Goal: Book appointment/travel/reservation

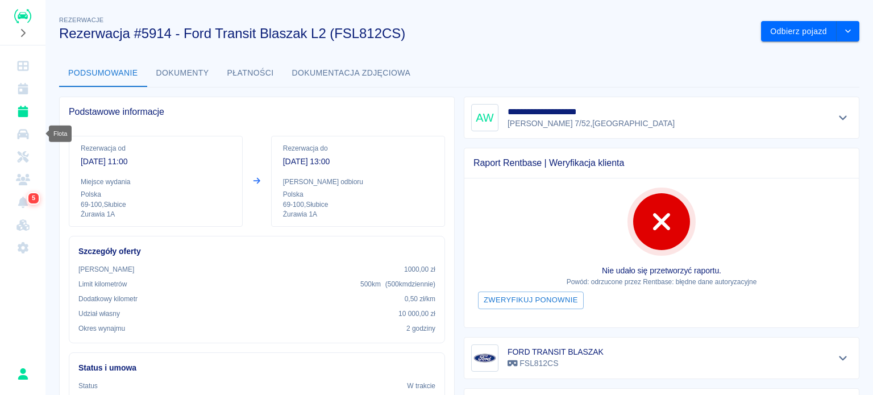
click at [23, 108] on icon "Rezerwacje" at bounding box center [23, 111] width 10 height 11
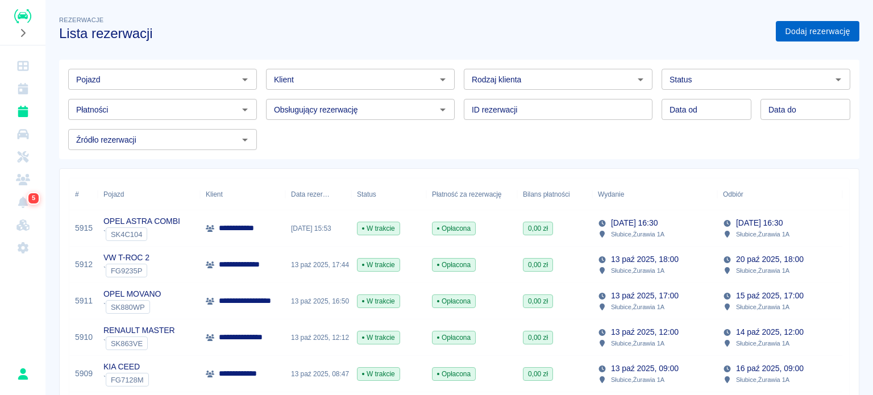
click at [796, 26] on link "Dodaj rezerwację" at bounding box center [818, 31] width 84 height 21
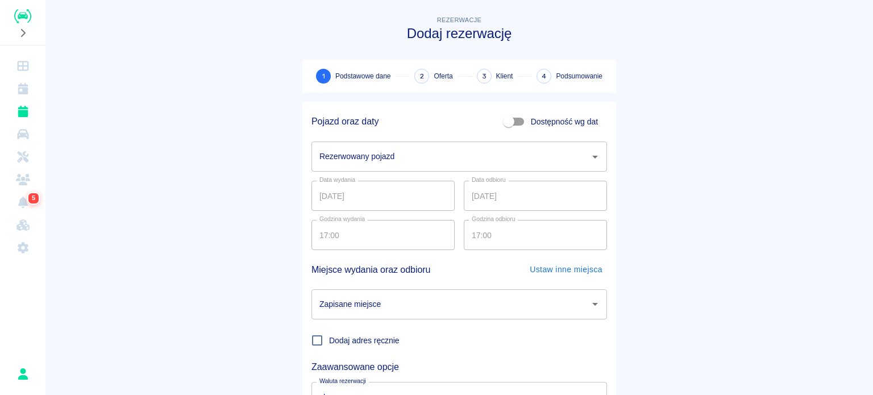
click at [382, 143] on div "Rezerwowany pojazd" at bounding box center [460, 157] width 296 height 30
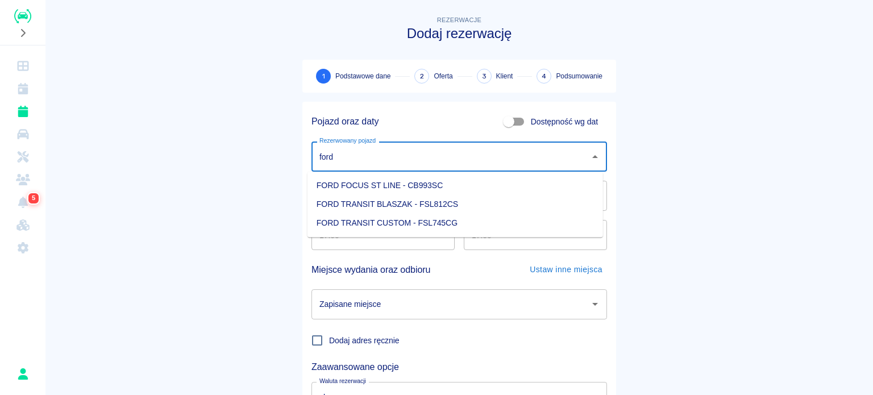
click at [407, 195] on li "FORD TRANSIT BLASZAK - FSL812CS" at bounding box center [456, 204] width 296 height 19
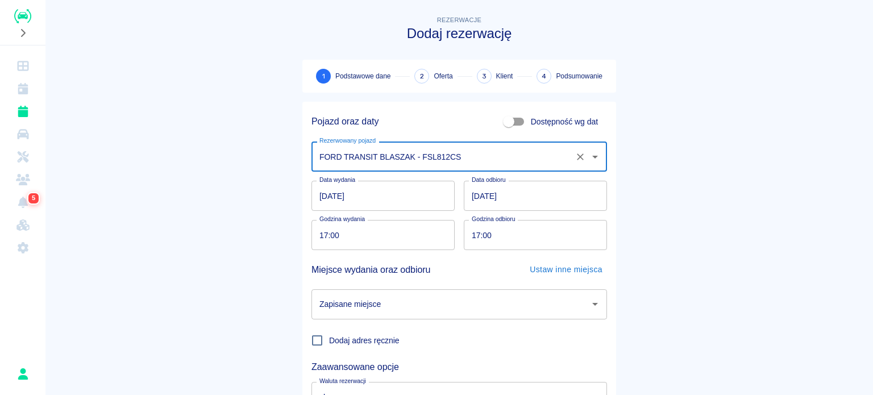
type input "FORD TRANSIT BLASZAK - FSL812CS"
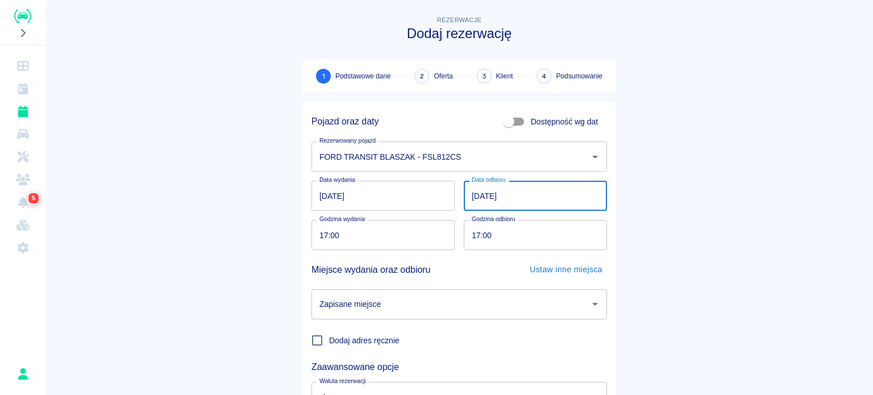
click at [469, 190] on input "[DATE]" at bounding box center [535, 196] width 143 height 30
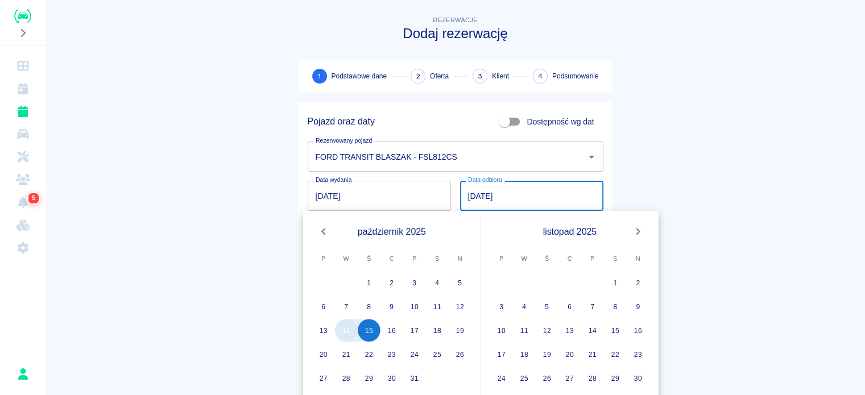
click at [354, 328] on button "14" at bounding box center [346, 330] width 23 height 23
type input "[DATE]"
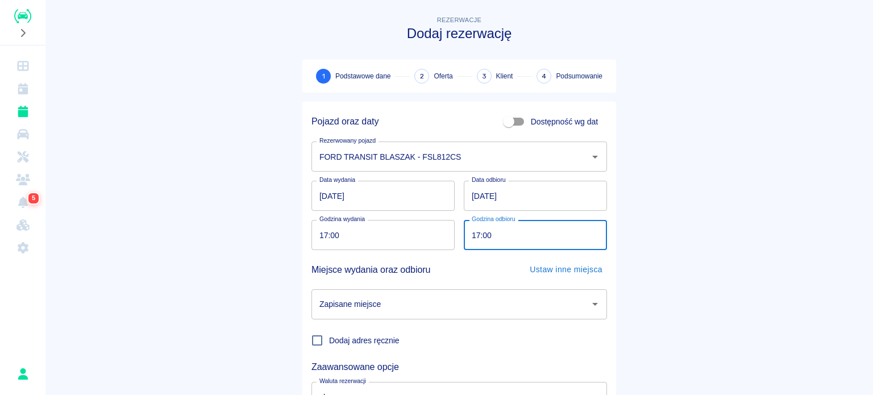
click at [467, 238] on input "17:00" at bounding box center [531, 235] width 135 height 30
click at [381, 315] on div "Zapisane miejsce" at bounding box center [460, 304] width 296 height 30
type input "20:00"
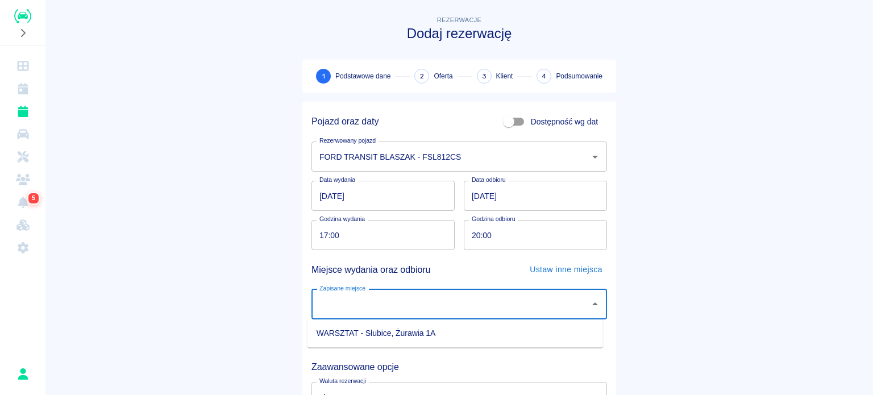
click at [384, 329] on li "WARSZTAT - Słubice, Żurawia 1A" at bounding box center [456, 333] width 296 height 19
type input "WARSZTAT - Słubice, Żurawia 1A"
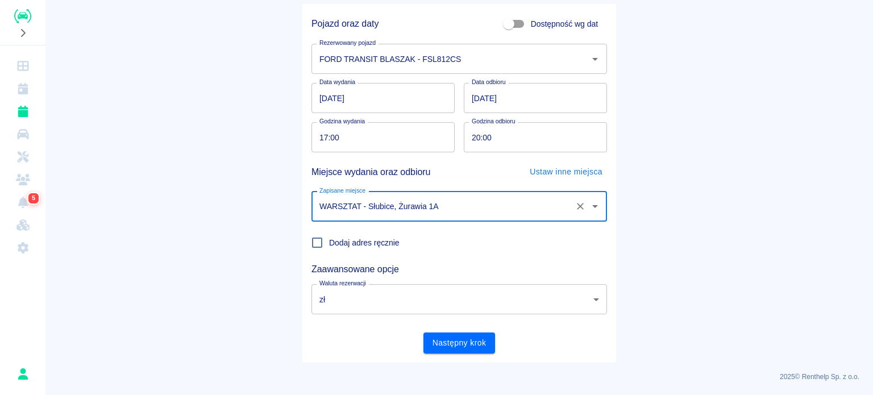
scroll to position [98, 0]
click at [457, 338] on button "Następny krok" at bounding box center [460, 343] width 72 height 21
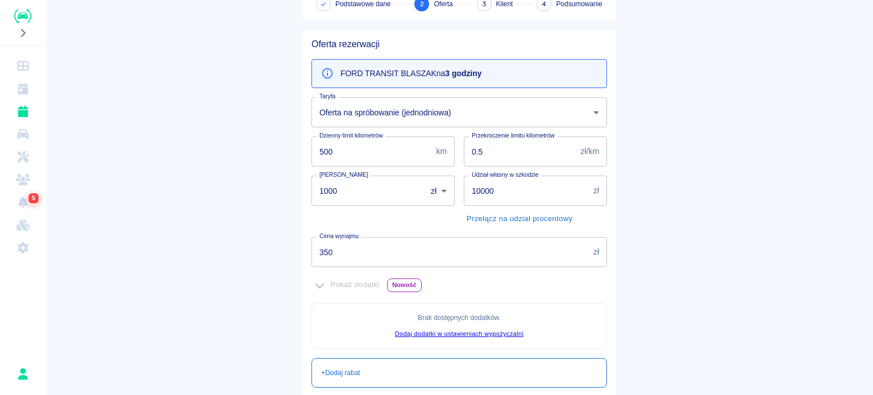
scroll to position [171, 0]
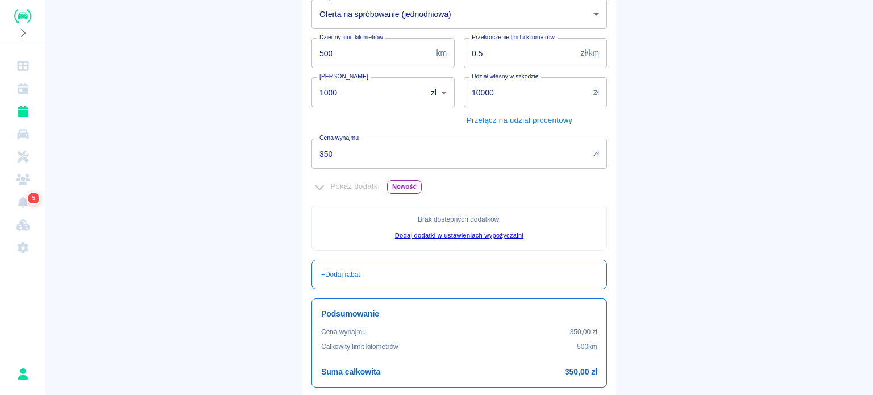
click at [370, 100] on input "1000" at bounding box center [365, 92] width 107 height 30
click at [371, 99] on input "1000" at bounding box center [365, 92] width 107 height 30
type input "0"
click at [351, 147] on input "350" at bounding box center [451, 154] width 278 height 30
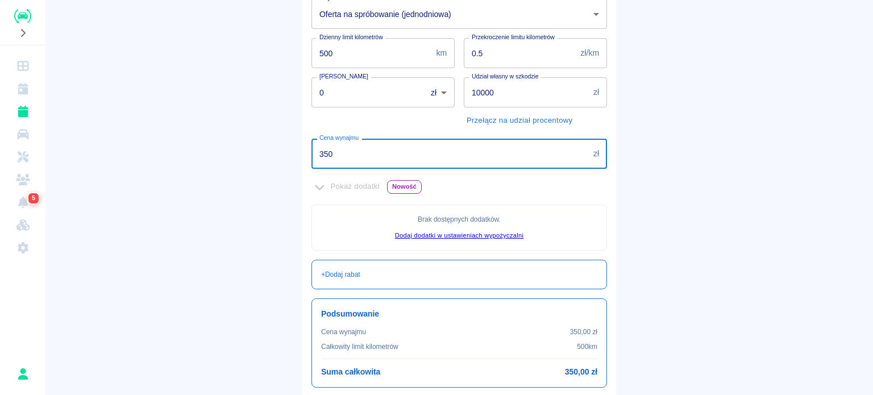
click at [350, 147] on input "350" at bounding box center [451, 154] width 278 height 30
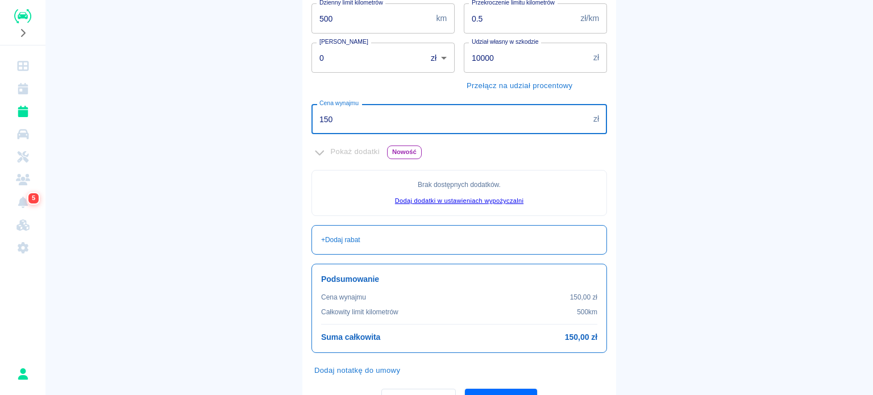
scroll to position [260, 0]
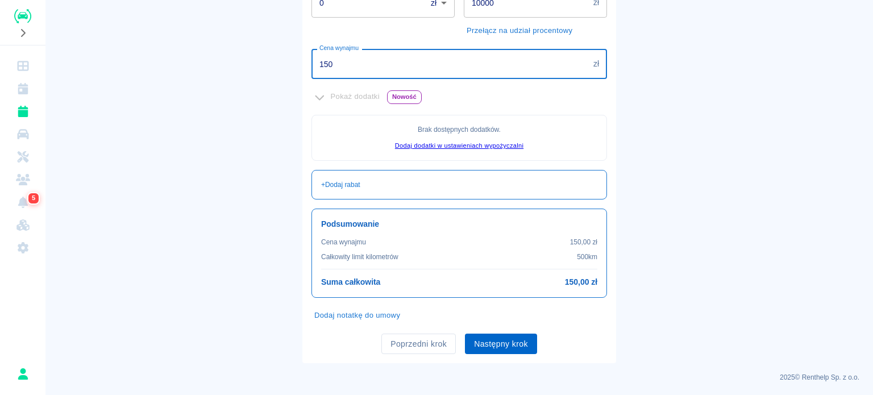
type input "150"
click at [493, 334] on button "Następny krok" at bounding box center [501, 344] width 72 height 21
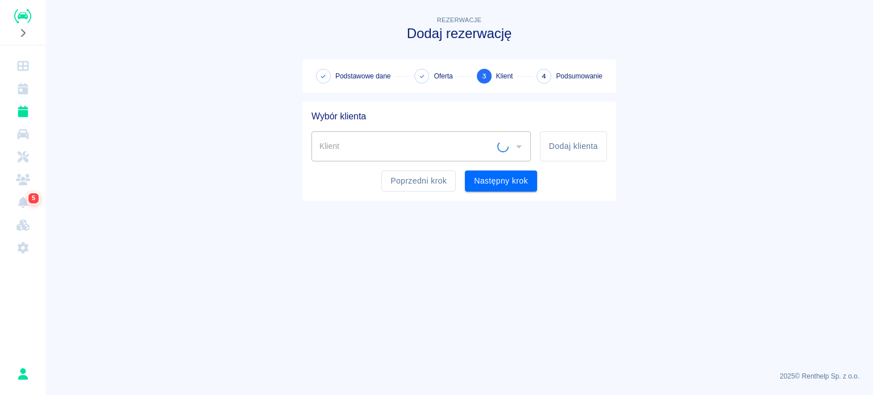
scroll to position [0, 0]
click at [348, 143] on input "Klient" at bounding box center [413, 146] width 192 height 20
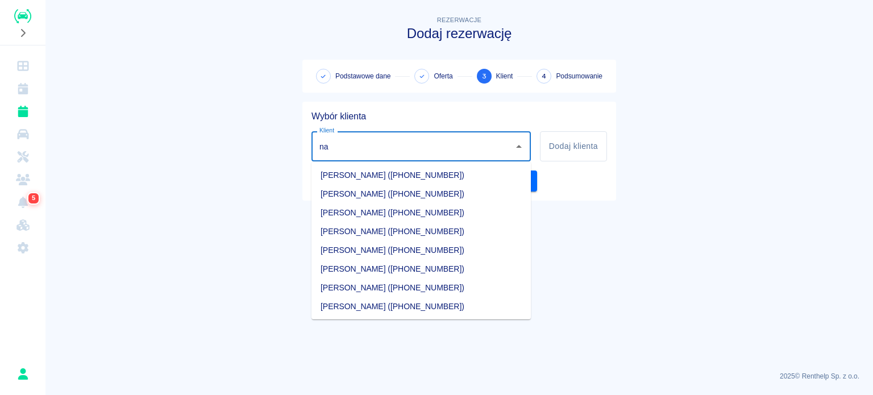
type input "n"
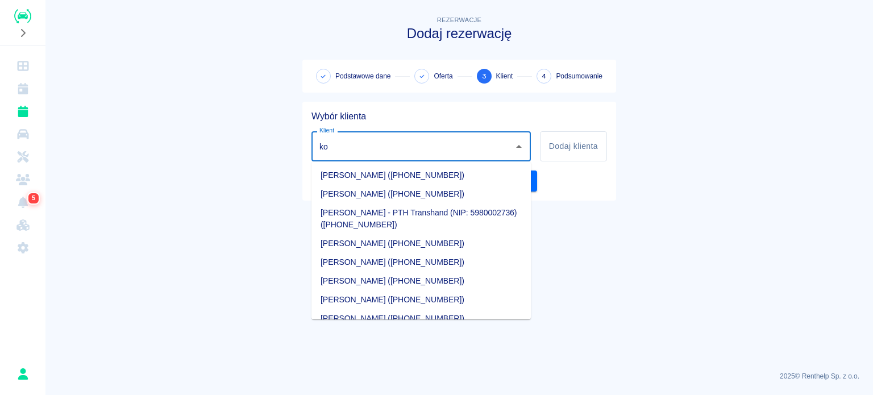
type input "kos"
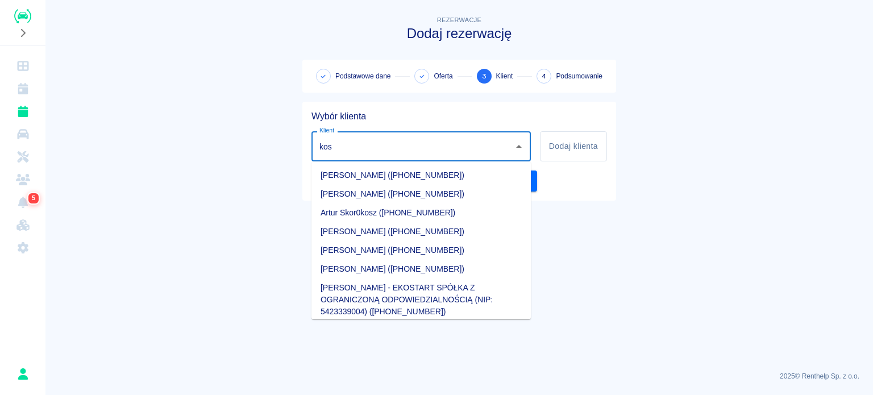
drag, startPoint x: 343, startPoint y: 138, endPoint x: 296, endPoint y: 152, distance: 49.1
click at [296, 152] on div "Wybór klienta Klient kos Klient Dodaj klienta Poprzedni krok Następny krok" at bounding box center [454, 147] width 323 height 108
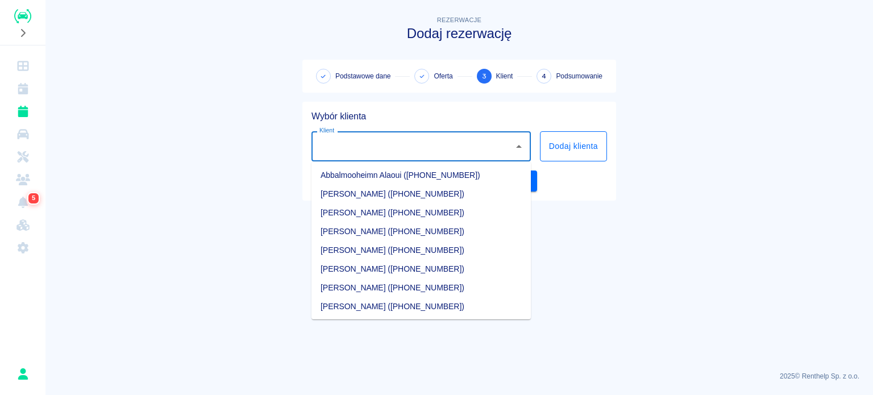
click at [574, 133] on button "Dodaj klienta" at bounding box center [573, 146] width 67 height 30
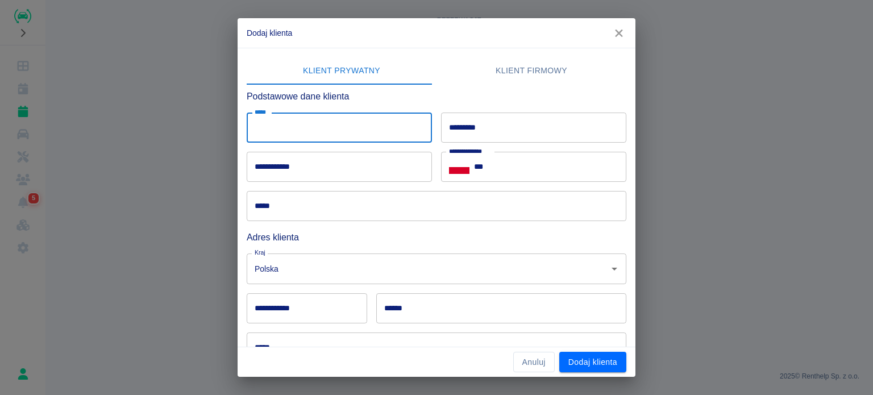
click at [365, 136] on input "*****" at bounding box center [339, 128] width 185 height 30
click at [328, 131] on input "*****" at bounding box center [339, 128] width 185 height 30
click at [619, 35] on icon "button" at bounding box center [619, 33] width 15 height 12
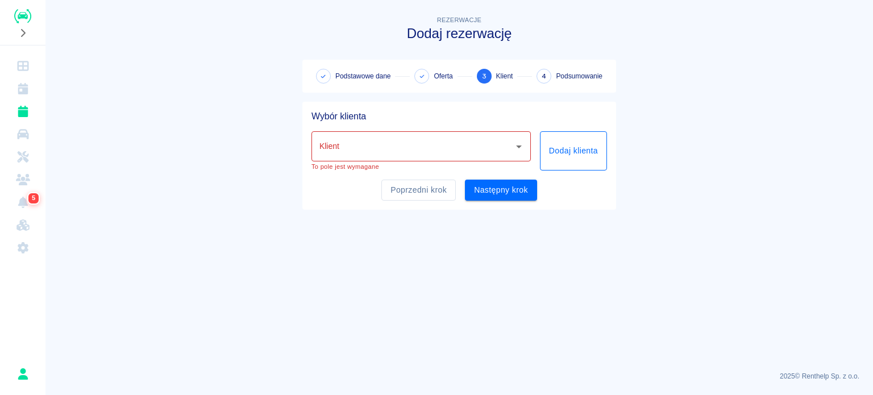
click at [601, 159] on button "Dodaj klienta" at bounding box center [573, 150] width 67 height 39
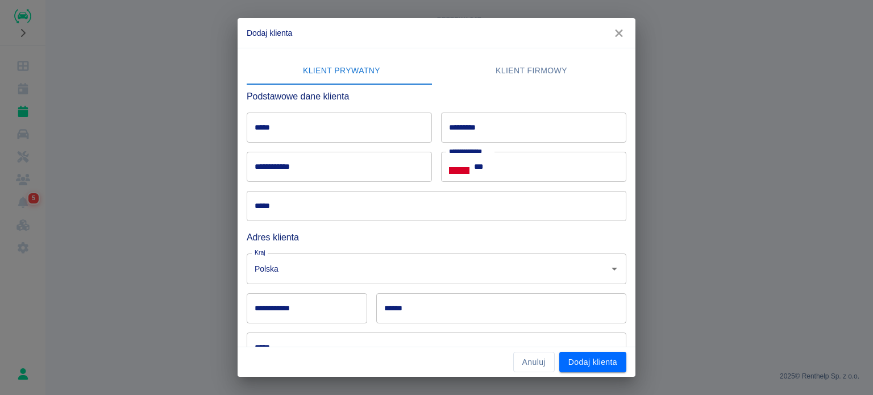
click at [296, 139] on input "*****" at bounding box center [339, 128] width 185 height 30
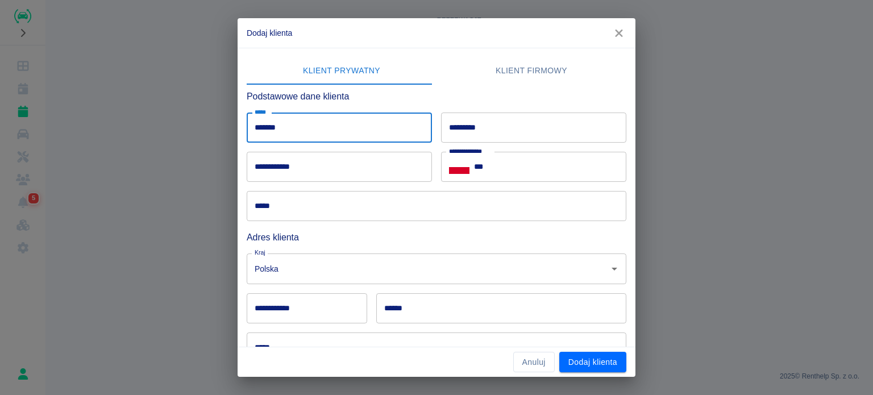
type input "*******"
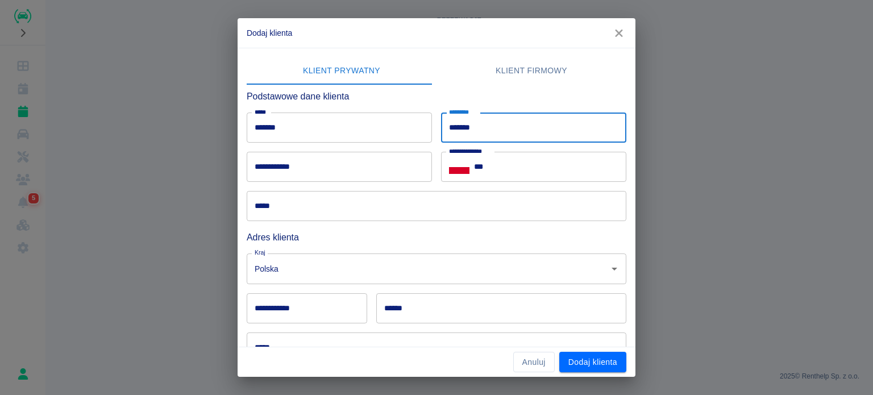
type input "*******"
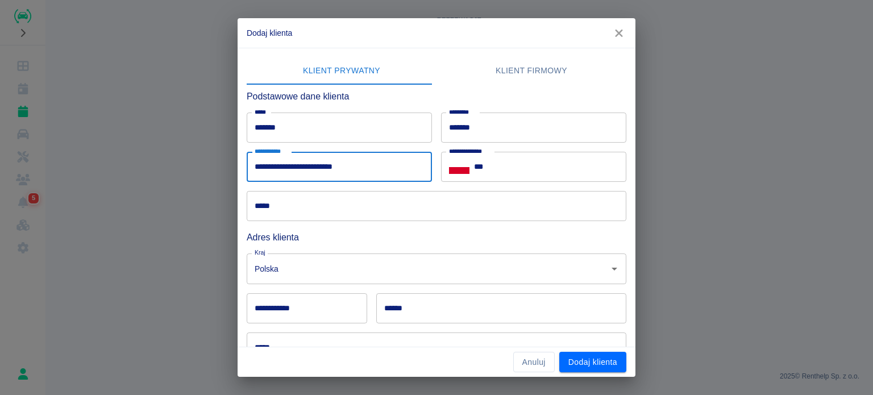
type input "**********"
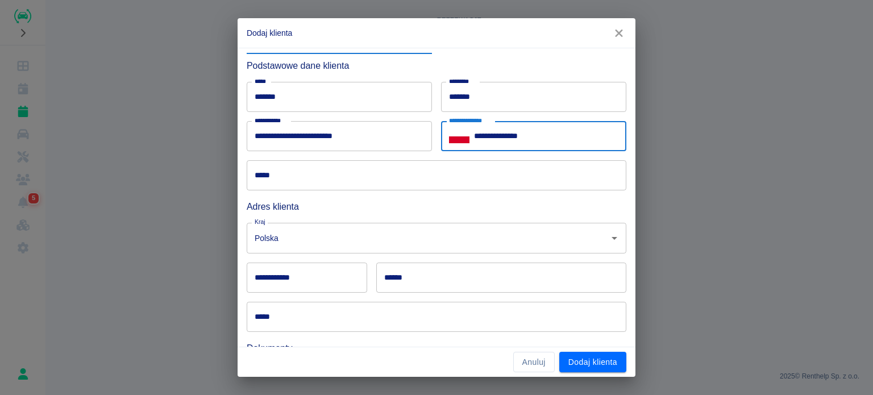
scroll to position [2, 0]
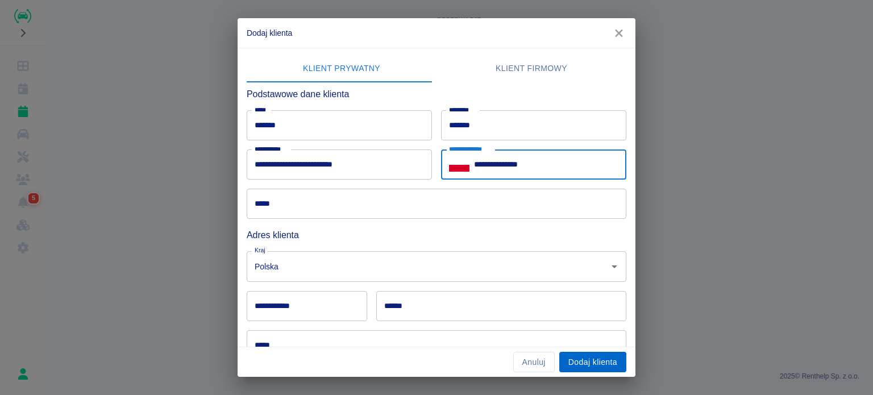
type input "**********"
click at [612, 354] on button "Dodaj klienta" at bounding box center [593, 362] width 67 height 21
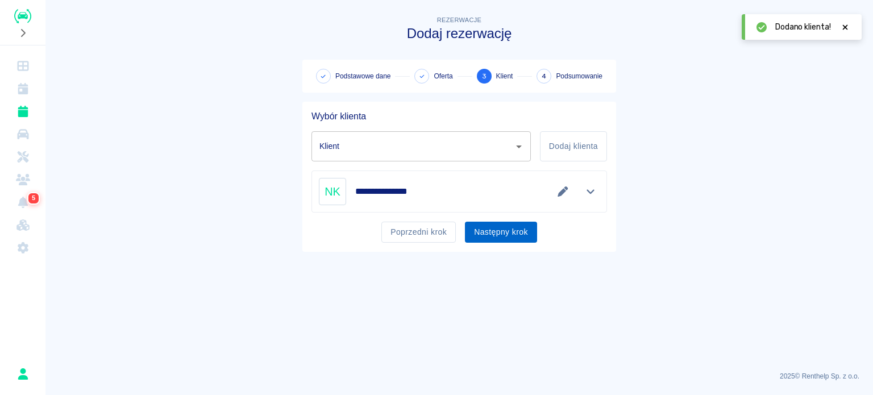
click at [480, 230] on button "Następny krok" at bounding box center [501, 232] width 72 height 21
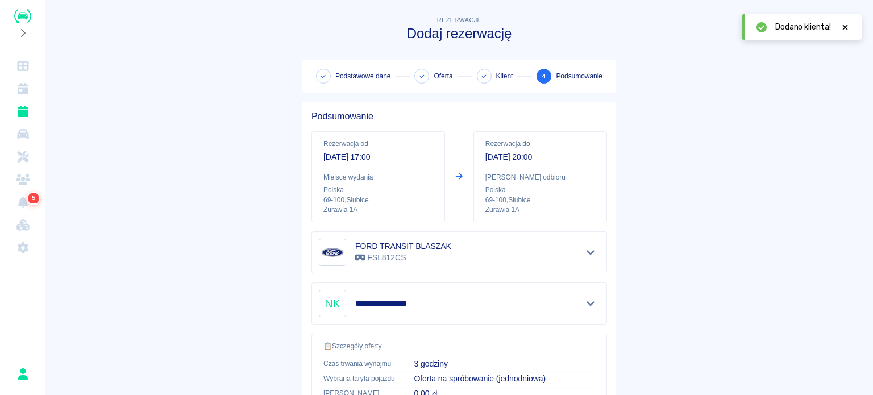
scroll to position [216, 0]
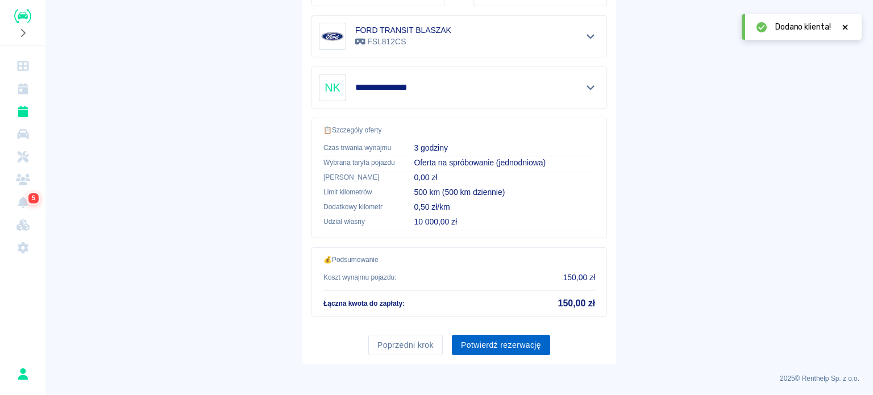
click at [487, 349] on button "Potwierdź rezerwację" at bounding box center [501, 345] width 98 height 21
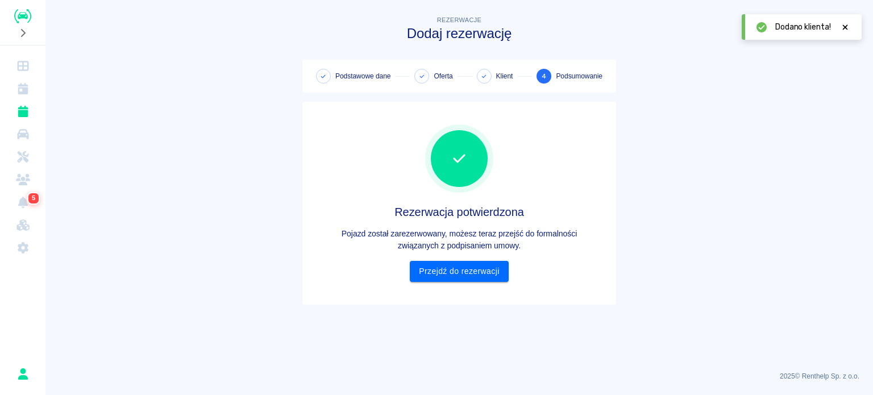
scroll to position [0, 0]
click at [469, 275] on link "Przejdź do rezerwacji" at bounding box center [459, 271] width 98 height 21
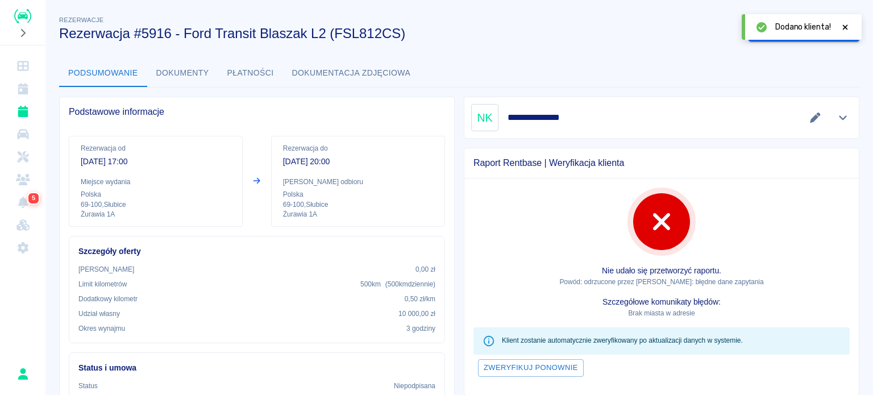
click at [844, 28] on icon at bounding box center [845, 26] width 5 height 5
click at [787, 28] on button "Wygeneruj umowę" at bounding box center [793, 31] width 88 height 21
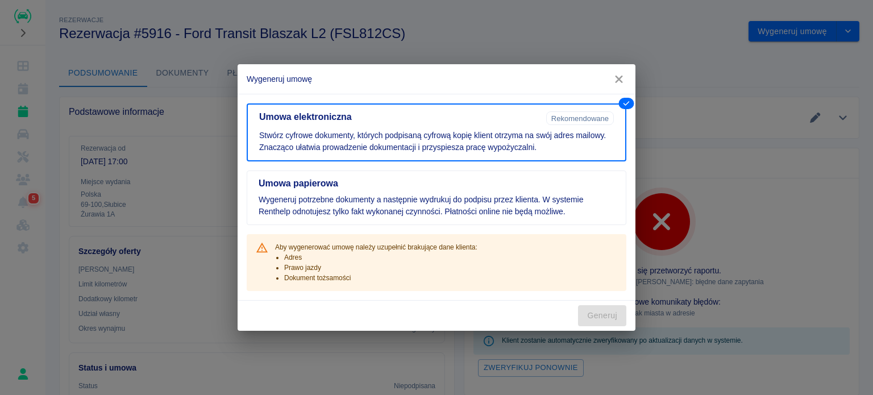
click at [617, 85] on icon "button" at bounding box center [619, 79] width 15 height 12
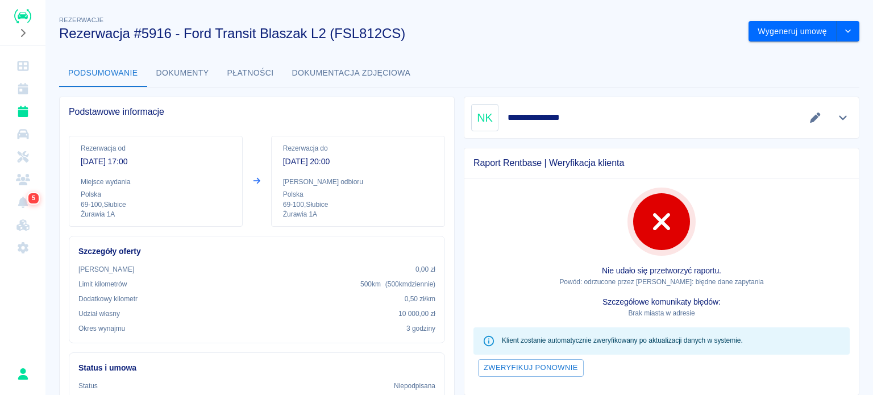
click at [578, 53] on div "**********" at bounding box center [459, 359] width 828 height 709
click at [22, 117] on icon "Rezerwacje" at bounding box center [23, 111] width 10 height 11
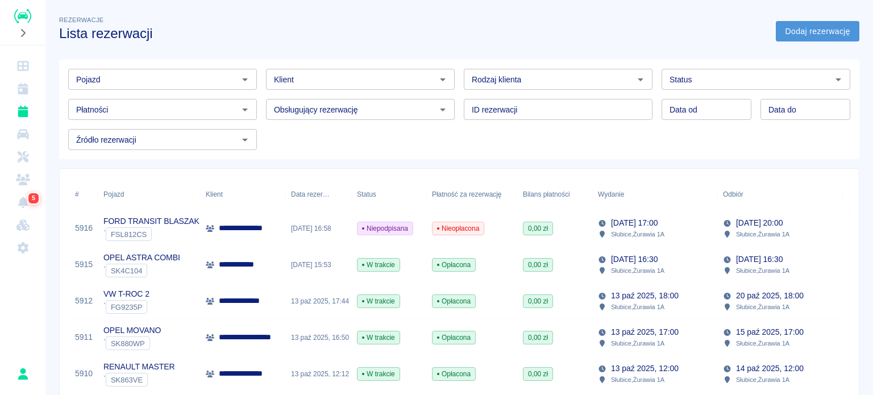
click at [776, 26] on link "Dodaj rezerwację" at bounding box center [818, 31] width 84 height 21
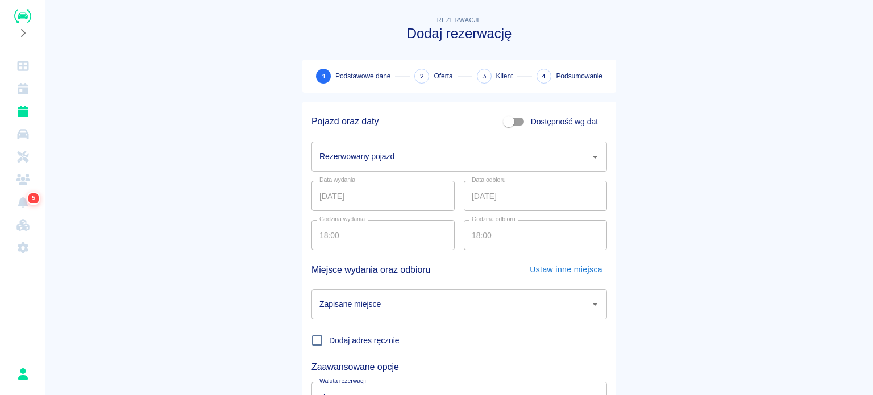
click at [379, 154] on div "Rezerwowany pojazd Rezerwowany pojazd" at bounding box center [460, 157] width 296 height 30
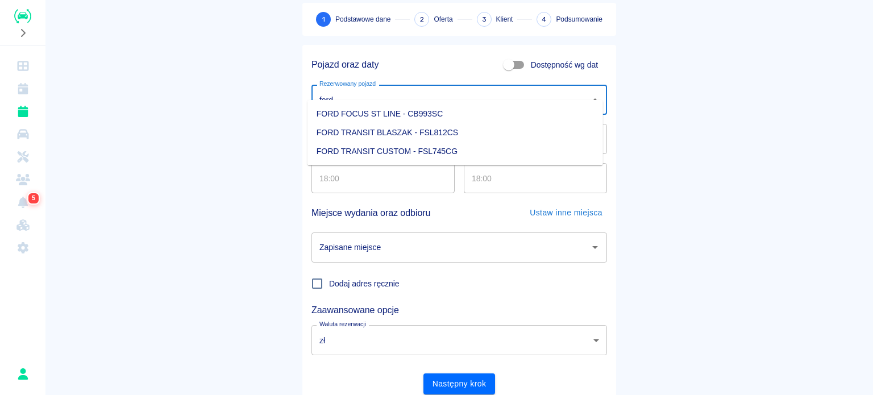
scroll to position [98, 0]
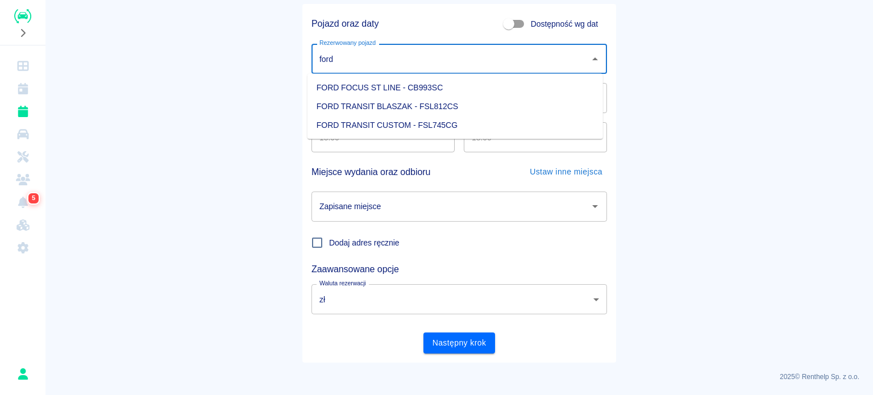
click at [409, 122] on li "FORD TRANSIT CUSTOM - FSL745CG" at bounding box center [456, 125] width 296 height 19
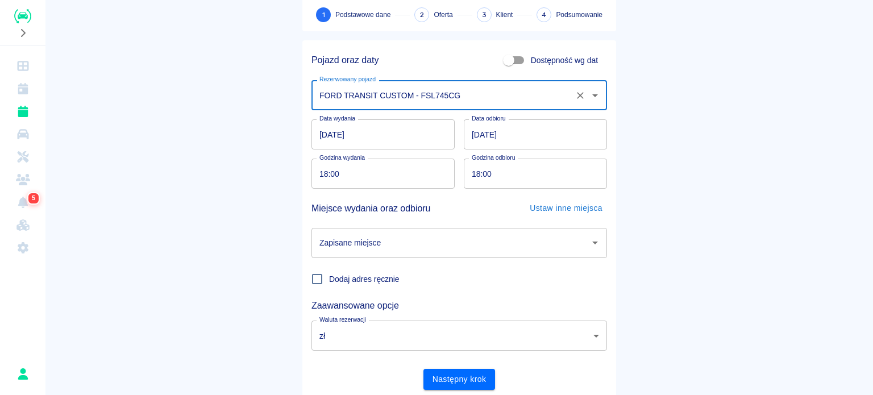
scroll to position [41, 0]
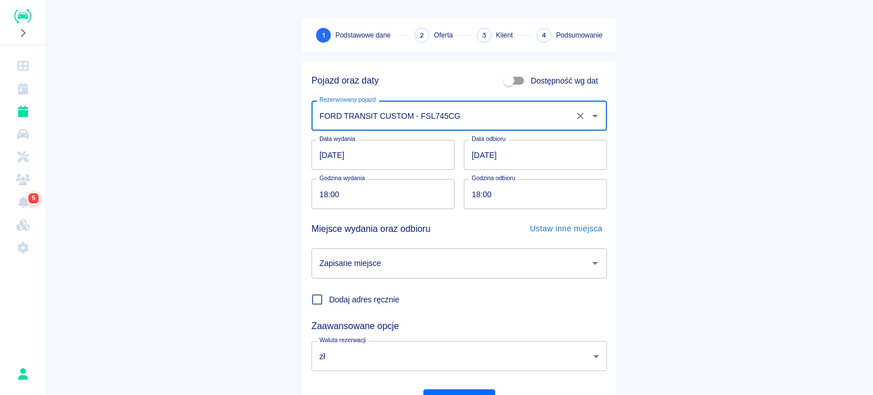
type input "FORD TRANSIT CUSTOM - FSL745CG"
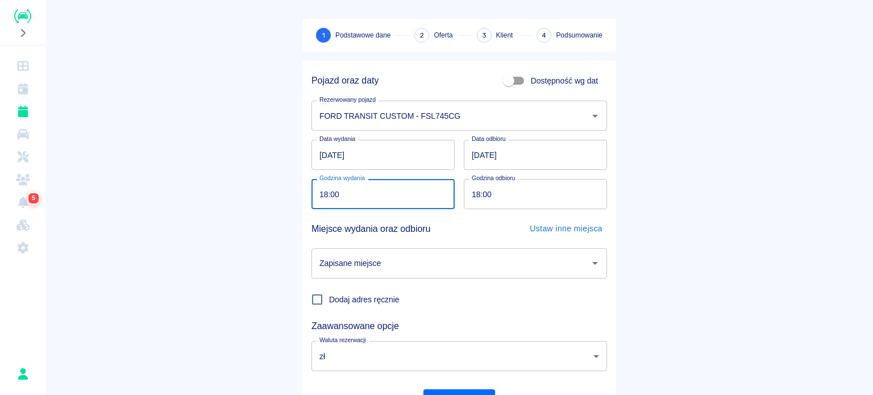
click at [321, 195] on input "18:00" at bounding box center [379, 194] width 135 height 30
type input "17:00"
click at [476, 200] on input "18:00" at bounding box center [531, 194] width 135 height 30
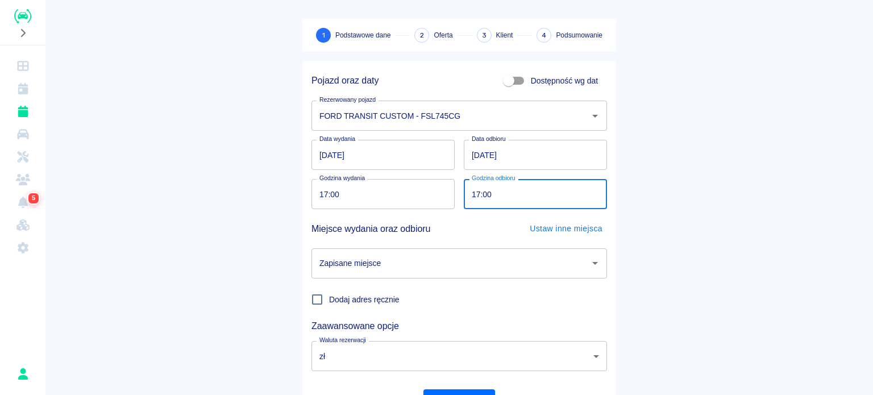
type input "17:00"
click at [445, 265] on input "Zapisane miejsce" at bounding box center [451, 264] width 268 height 20
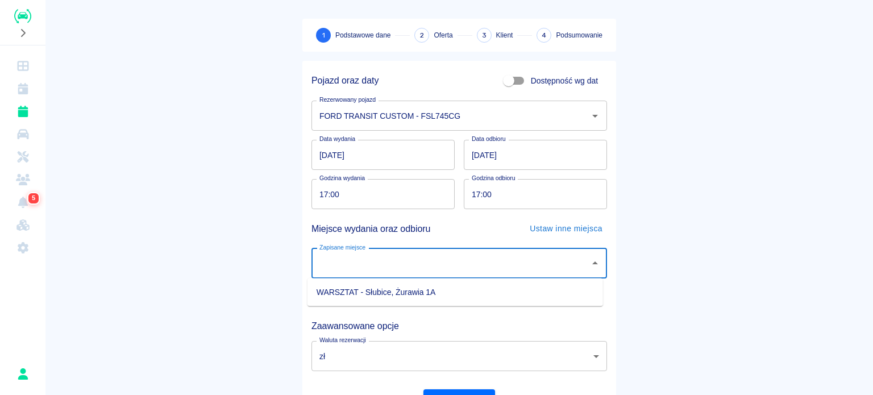
click at [453, 300] on li "WARSZTAT - Słubice, Żurawia 1A" at bounding box center [456, 292] width 296 height 19
type input "WARSZTAT - Słubice, Żurawia 1A"
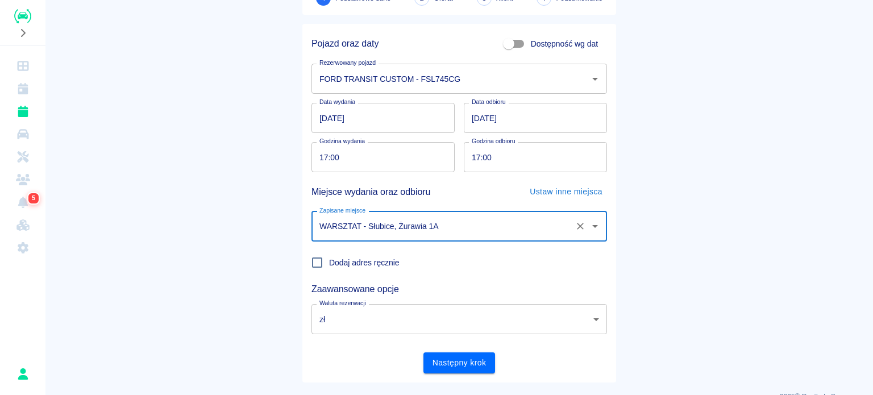
scroll to position [98, 0]
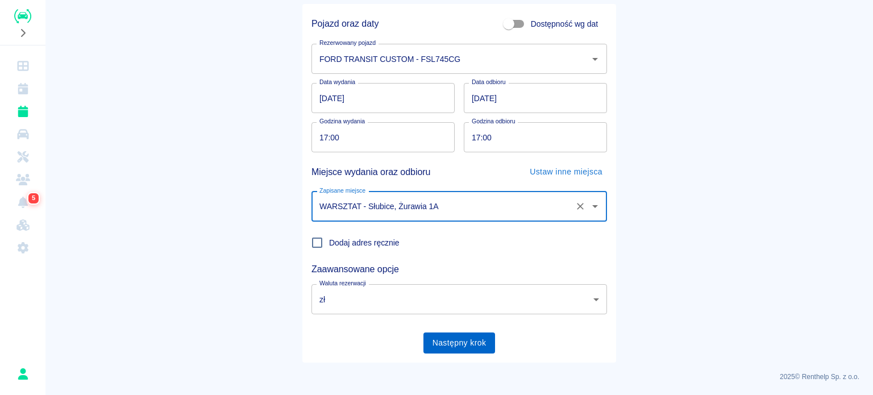
click at [466, 343] on button "Następny krok" at bounding box center [460, 343] width 72 height 21
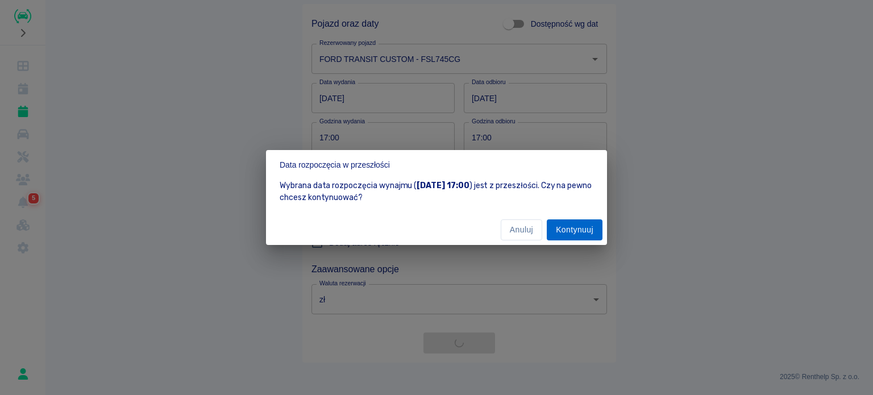
click at [562, 231] on button "Kontynuuj" at bounding box center [575, 229] width 56 height 21
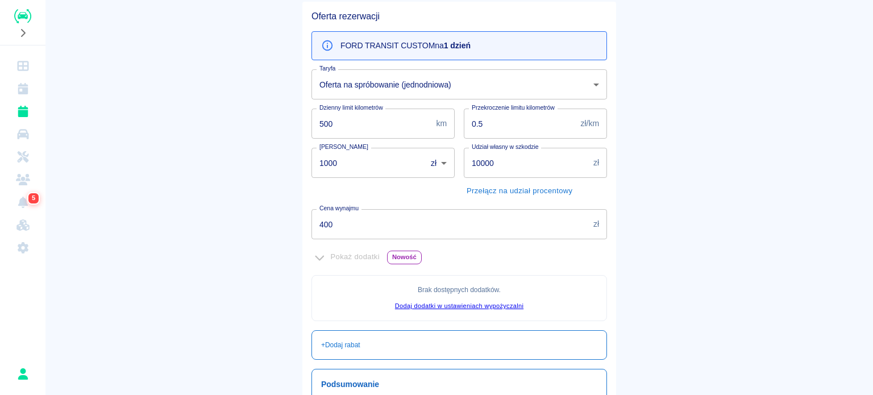
scroll to position [114, 0]
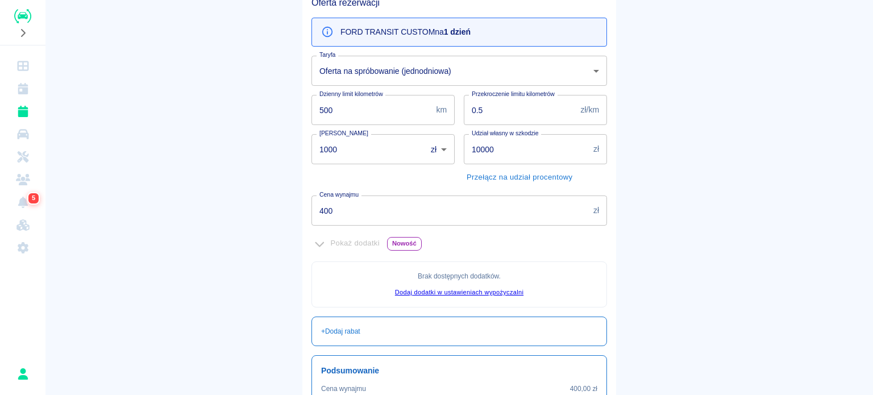
click at [350, 154] on input "1000" at bounding box center [365, 149] width 107 height 30
click at [364, 142] on input "1000" at bounding box center [365, 149] width 107 height 30
click at [245, 169] on main "Rezerwacje Dodaj rezerwację Podstawowe dane 2 Oferta 3 Klient 4 Podsumowanie Of…" at bounding box center [459, 205] width 828 height 610
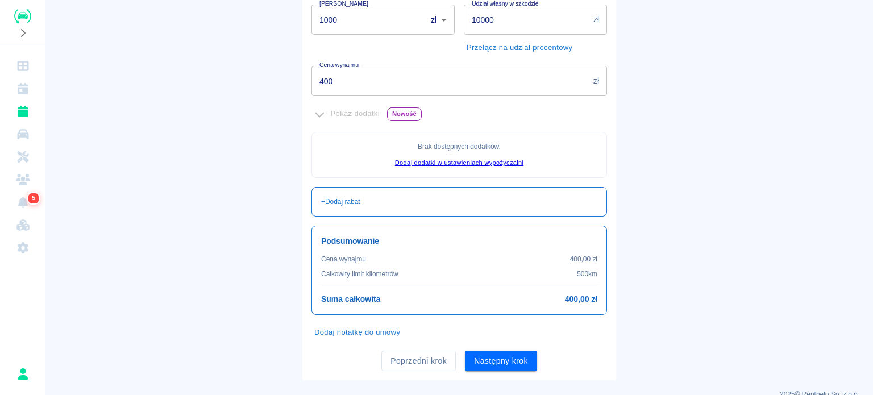
scroll to position [260, 0]
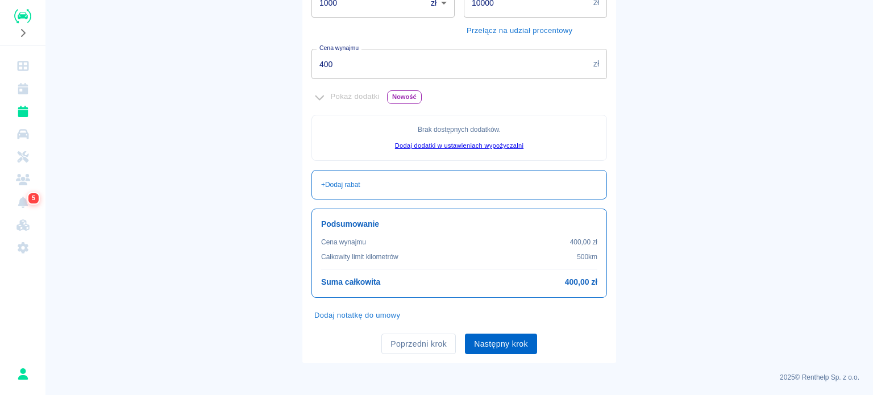
click at [496, 335] on button "Następny krok" at bounding box center [501, 344] width 72 height 21
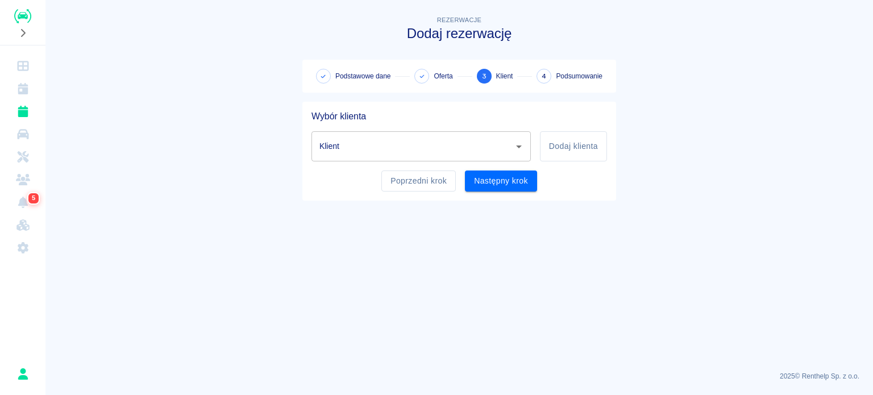
scroll to position [0, 0]
click at [369, 155] on input "Klient" at bounding box center [413, 146] width 192 height 20
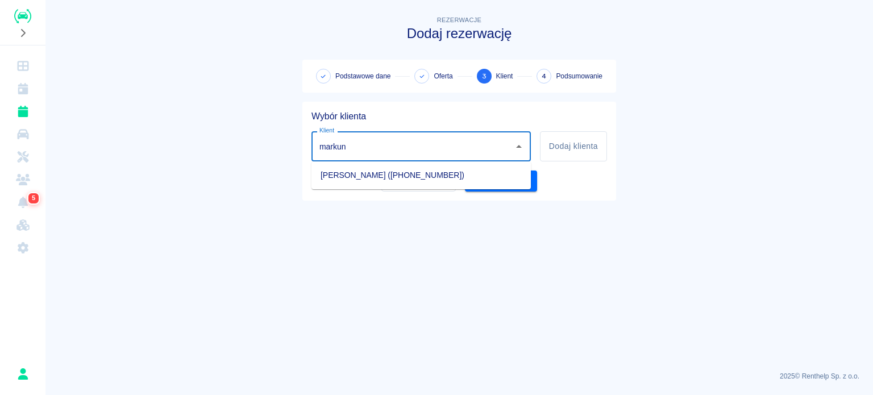
click at [368, 183] on li "[PERSON_NAME] ([PHONE_NUMBER])" at bounding box center [421, 175] width 219 height 19
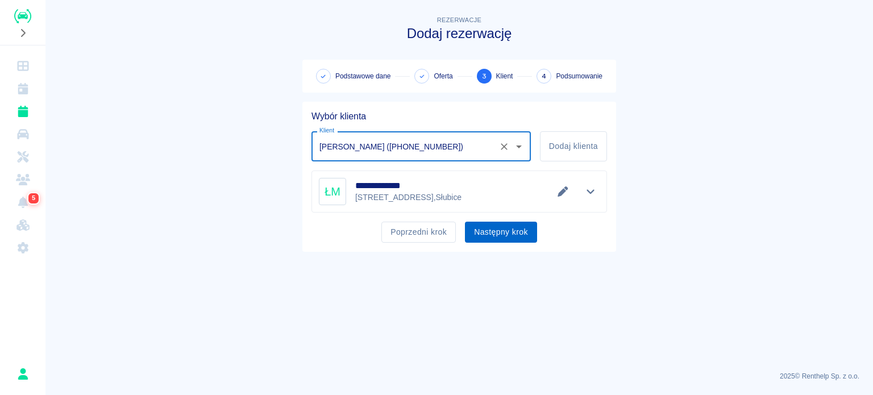
type input "[PERSON_NAME] ([PHONE_NUMBER])"
click at [498, 237] on button "Następny krok" at bounding box center [501, 232] width 72 height 21
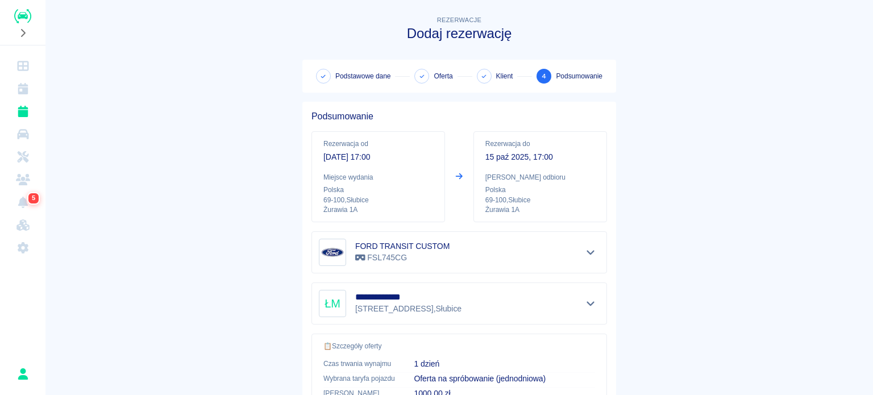
scroll to position [216, 0]
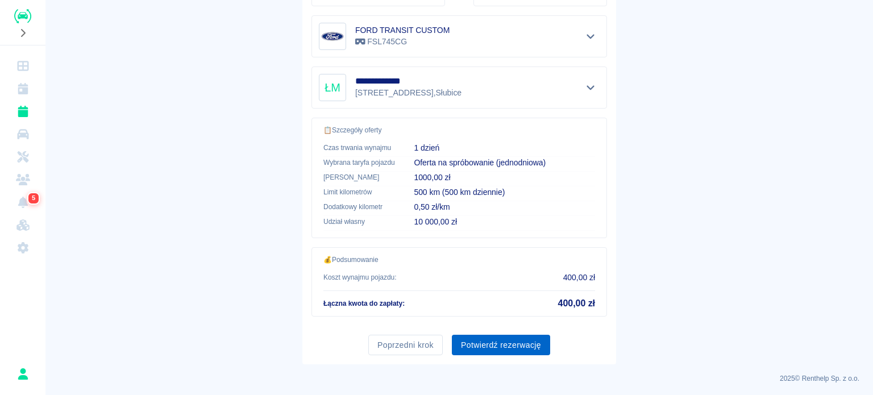
click at [503, 341] on button "Potwierdź rezerwację" at bounding box center [501, 345] width 98 height 21
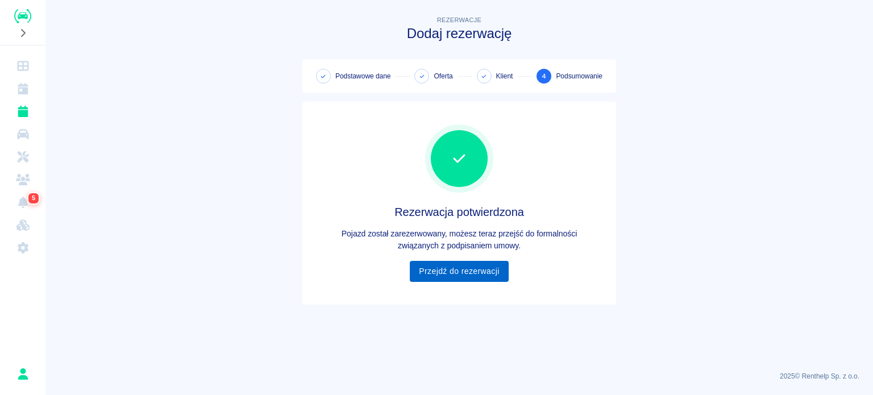
scroll to position [0, 0]
click at [468, 266] on link "Przejdź do rezerwacji" at bounding box center [459, 271] width 98 height 21
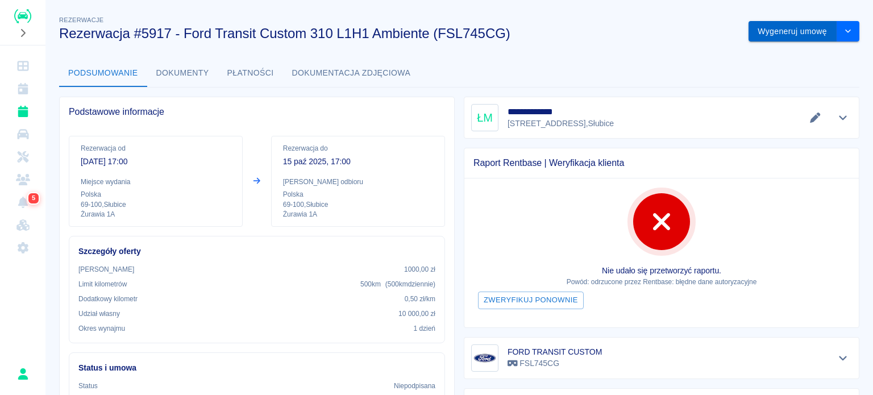
click at [801, 31] on button "Wygeneruj umowę" at bounding box center [793, 31] width 88 height 21
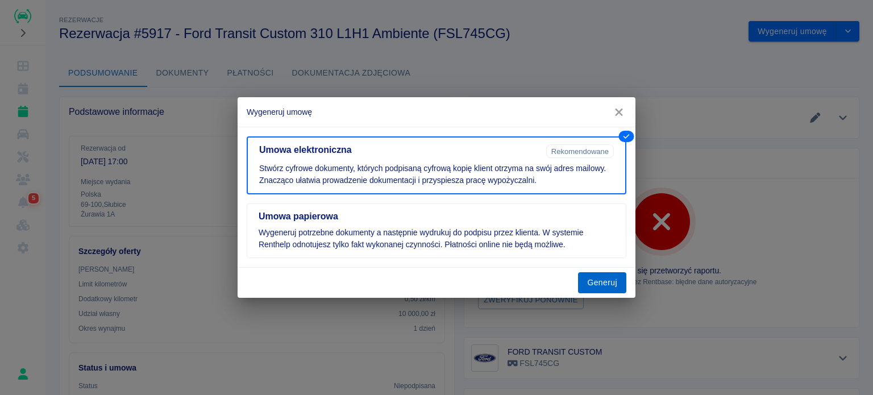
click at [600, 281] on button "Generuj" at bounding box center [602, 282] width 48 height 21
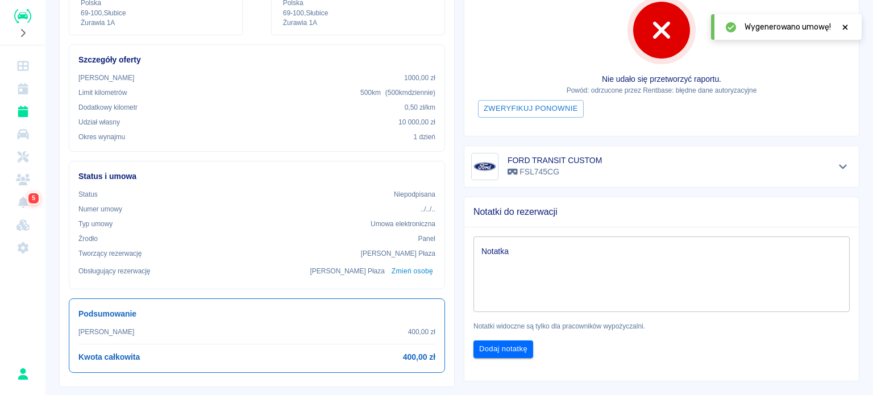
scroll to position [122, 0]
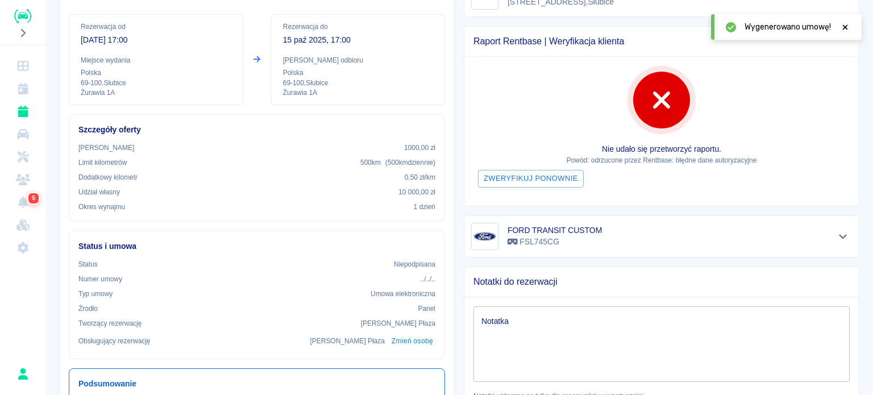
click at [849, 27] on icon at bounding box center [845, 27] width 10 height 8
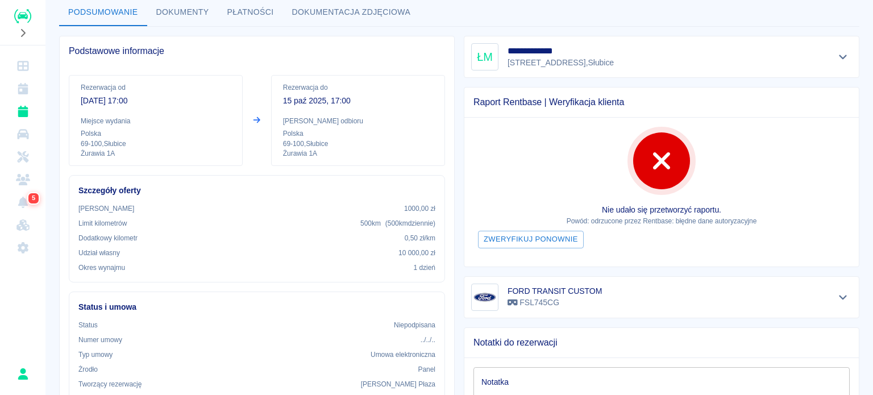
scroll to position [0, 0]
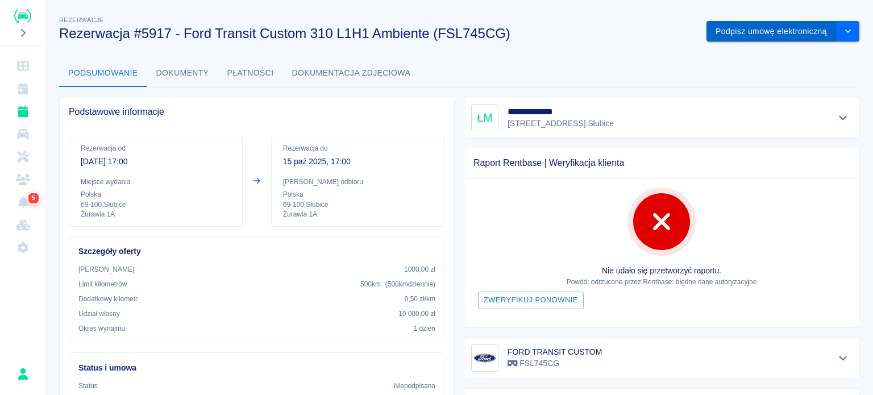
click at [744, 29] on button "Podpisz umowę elektroniczną" at bounding box center [772, 31] width 130 height 21
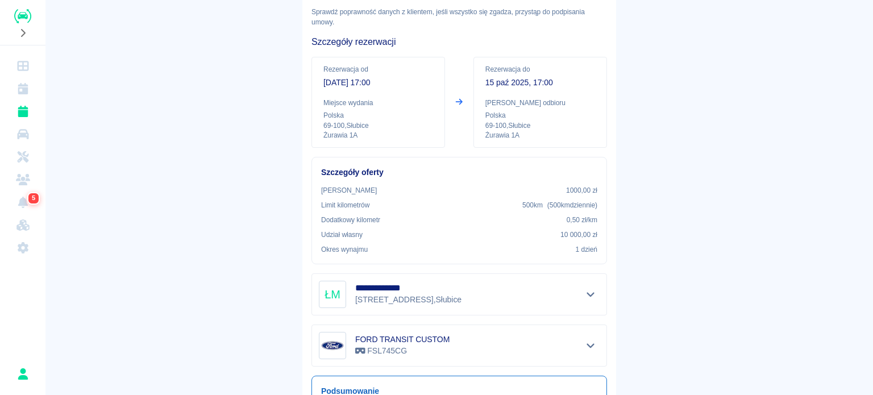
scroll to position [187, 0]
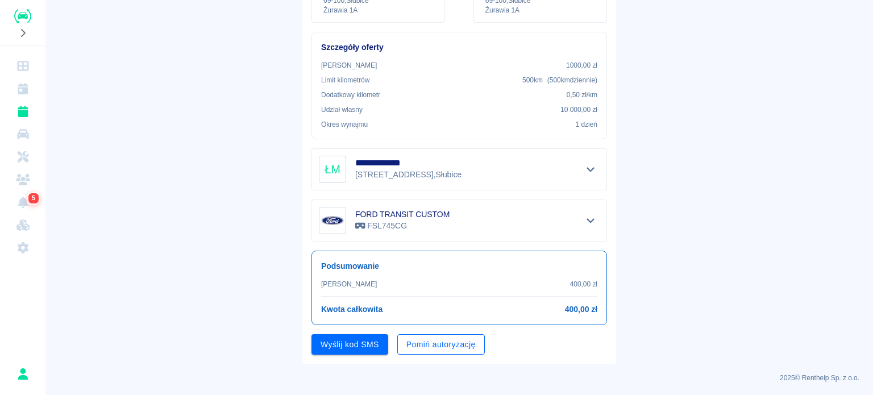
click at [457, 349] on button "Pomiń autoryzację" at bounding box center [441, 344] width 88 height 21
